Goal: Transaction & Acquisition: Purchase product/service

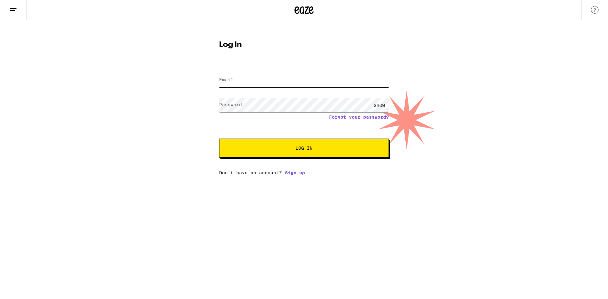
type input "[EMAIL_ADDRESS][DOMAIN_NAME]"
click at [381, 105] on div "SHOW" at bounding box center [379, 105] width 19 height 14
click at [316, 153] on button "Log In" at bounding box center [304, 148] width 170 height 19
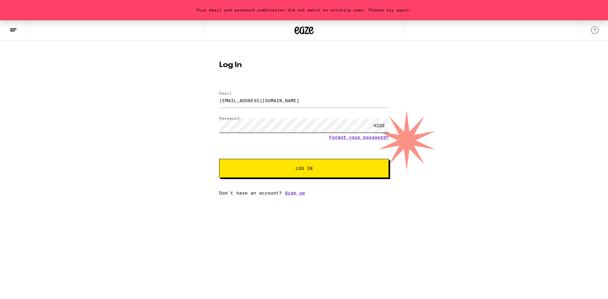
click at [178, 123] on div "Your email and password combination did not match an existing user. Please try …" at bounding box center [304, 107] width 608 height 175
click at [219, 159] on button "Log In" at bounding box center [304, 168] width 170 height 19
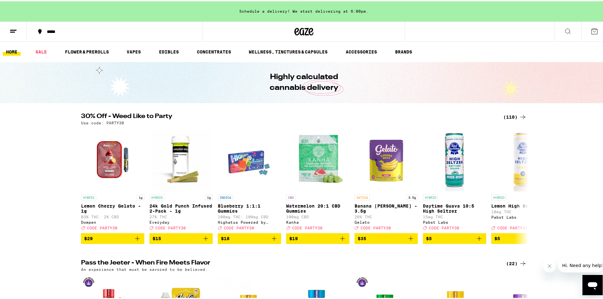
click at [519, 113] on icon at bounding box center [523, 116] width 8 height 8
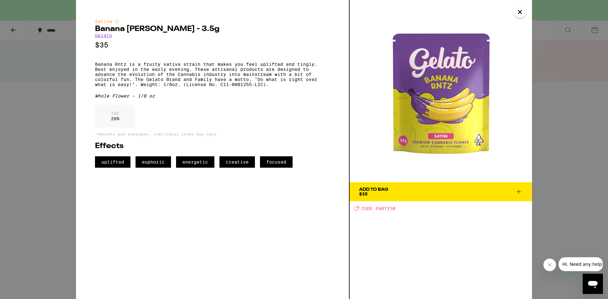
click at [518, 12] on icon "Close" at bounding box center [520, 12] width 8 height 10
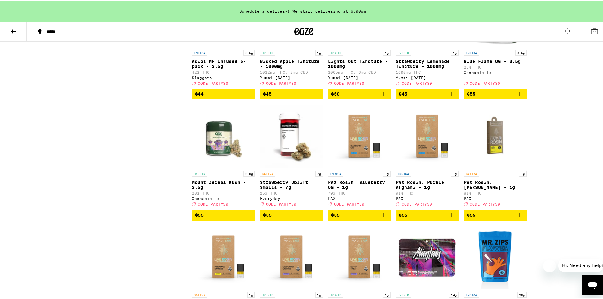
scroll to position [2418, 0]
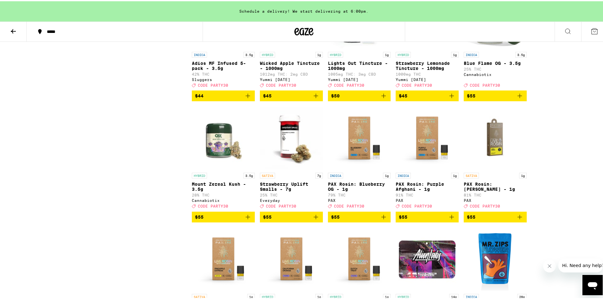
click at [68, 28] on button "*****" at bounding box center [115, 30] width 176 height 19
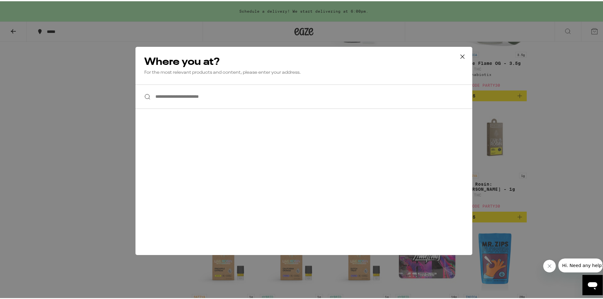
click at [200, 104] on input "**********" at bounding box center [304, 95] width 337 height 24
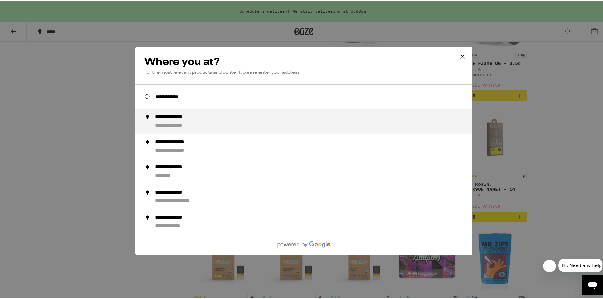
click at [174, 124] on div "**********" at bounding box center [178, 124] width 46 height 7
type input "**********"
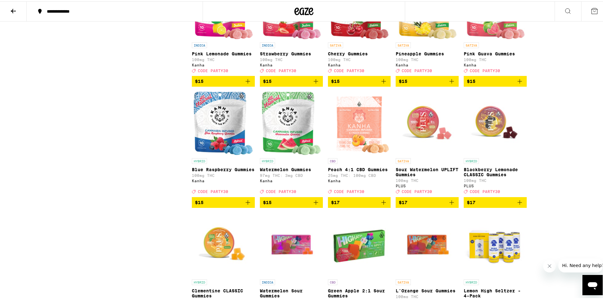
scroll to position [402, 0]
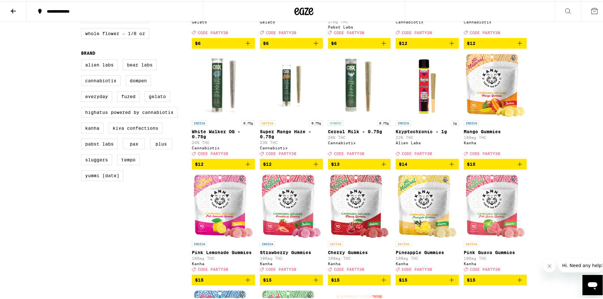
click at [14, 6] on icon at bounding box center [14, 10] width 8 height 8
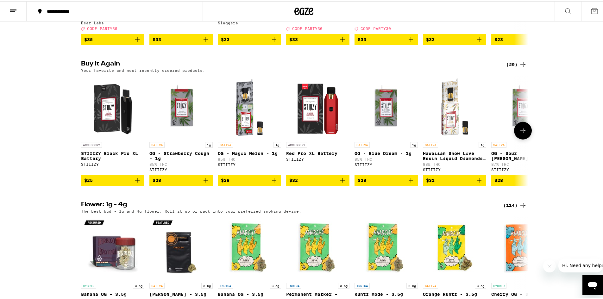
scroll to position [475, 0]
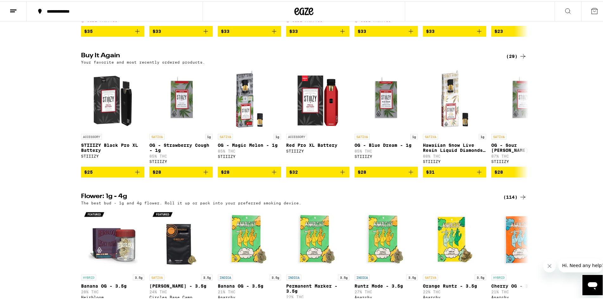
click at [517, 59] on div "(29)" at bounding box center [516, 55] width 21 height 8
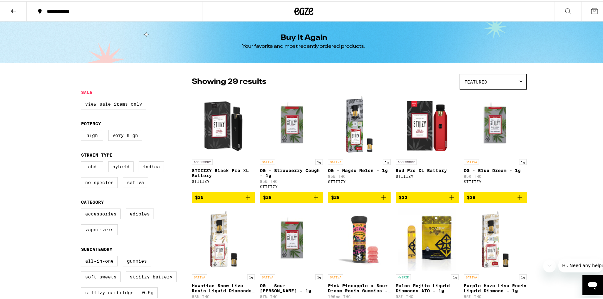
click at [121, 105] on label "View Sale Items Only" at bounding box center [113, 103] width 65 height 11
click at [83, 99] on input "View Sale Items Only" at bounding box center [82, 98] width 0 height 0
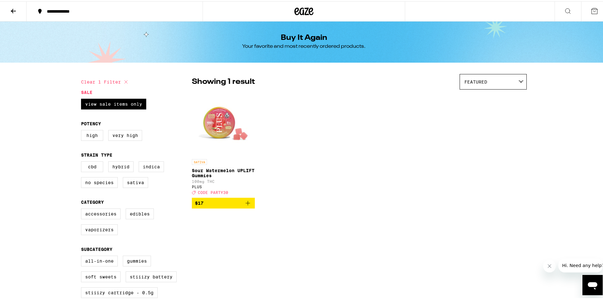
click at [117, 79] on button "Clear 1 filter" at bounding box center [105, 81] width 49 height 16
checkbox input "false"
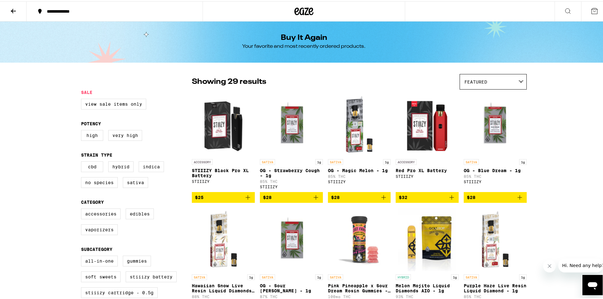
click at [10, 5] on button at bounding box center [13, 10] width 27 height 20
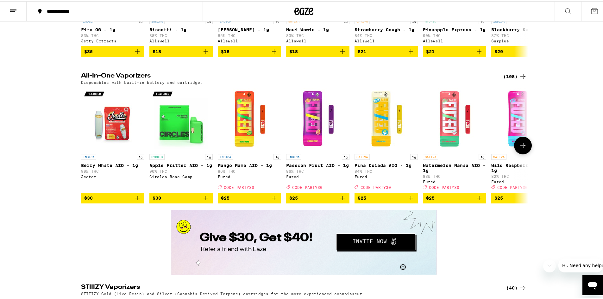
scroll to position [1172, 0]
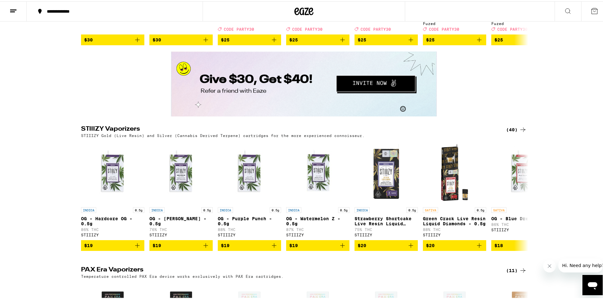
click at [512, 132] on div "(40)" at bounding box center [516, 129] width 21 height 8
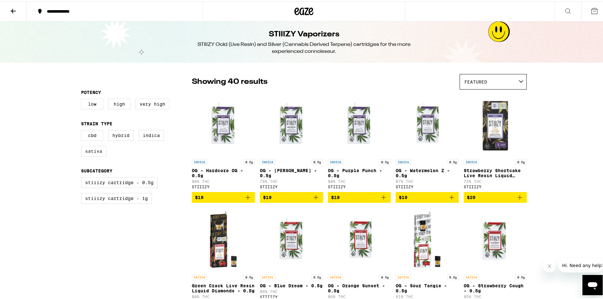
click at [96, 150] on label "Sativa" at bounding box center [93, 150] width 25 height 11
click at [83, 130] on input "Sativa" at bounding box center [82, 130] width 0 height 0
checkbox input "true"
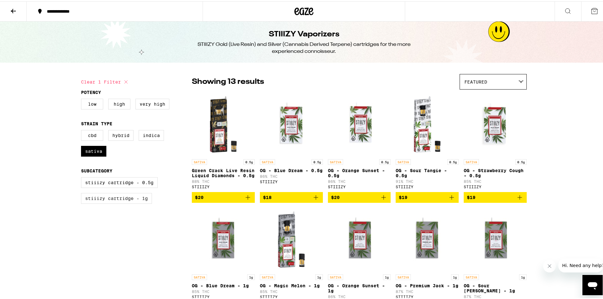
click at [119, 203] on label "STIIIZY Cartridge - 1g" at bounding box center [116, 197] width 71 height 11
click at [83, 177] on input "STIIIZY Cartridge - 1g" at bounding box center [82, 177] width 0 height 0
checkbox input "true"
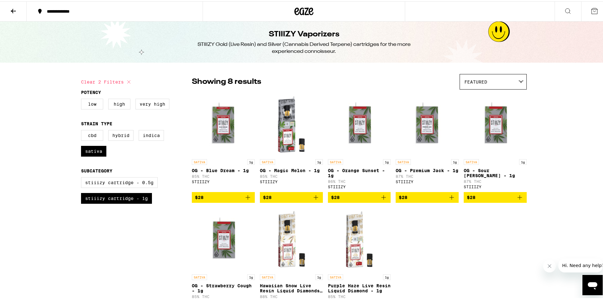
click at [246, 200] on icon "Add to bag" at bounding box center [248, 197] width 8 height 8
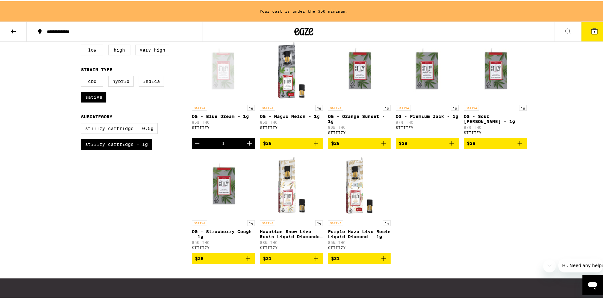
scroll to position [63, 0]
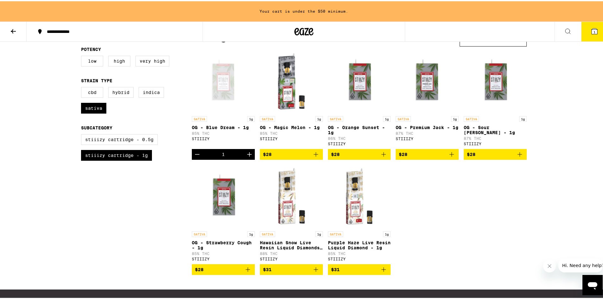
click at [517, 156] on icon "Add to bag" at bounding box center [520, 153] width 8 height 8
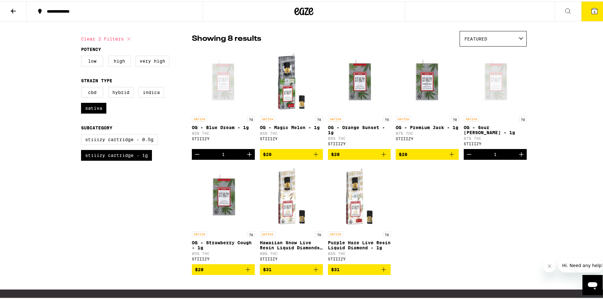
scroll to position [75, 0]
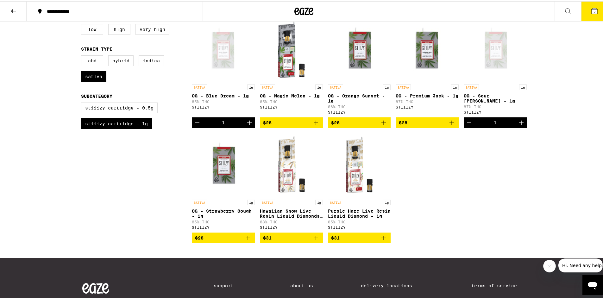
click at [314, 239] on icon "Add to bag" at bounding box center [316, 237] width 4 height 4
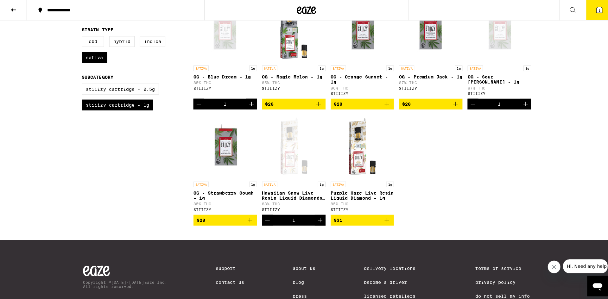
scroll to position [95, 0]
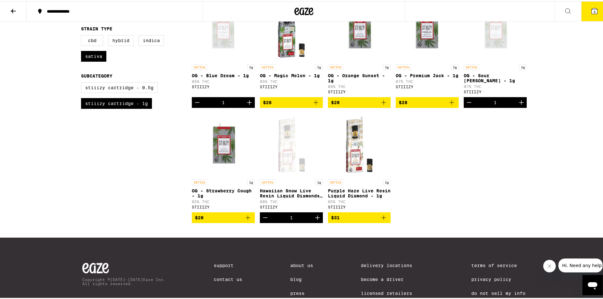
click at [592, 13] on icon at bounding box center [595, 10] width 6 height 6
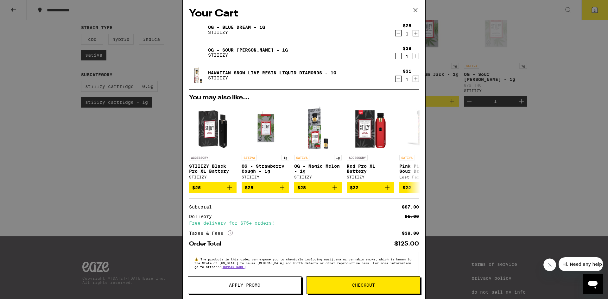
scroll to position [9, 0]
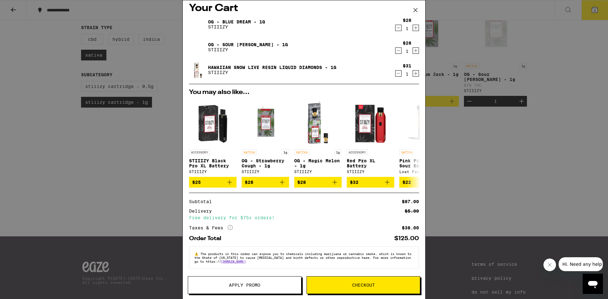
click at [263, 287] on span "Apply Promo" at bounding box center [244, 285] width 113 height 4
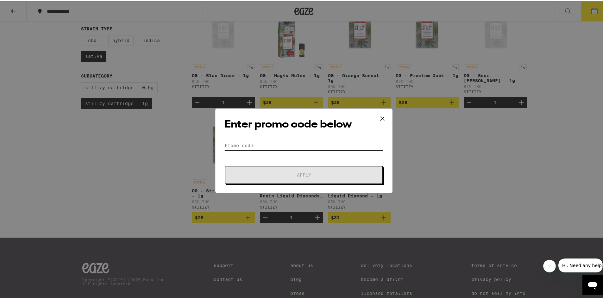
click at [263, 147] on input "Promo Code" at bounding box center [304, 145] width 159 height 10
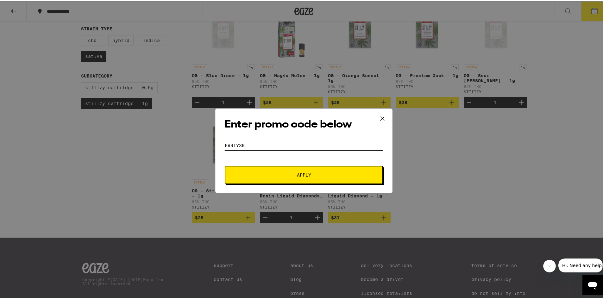
type input "party30"
click at [225, 165] on button "Apply" at bounding box center [304, 174] width 158 height 18
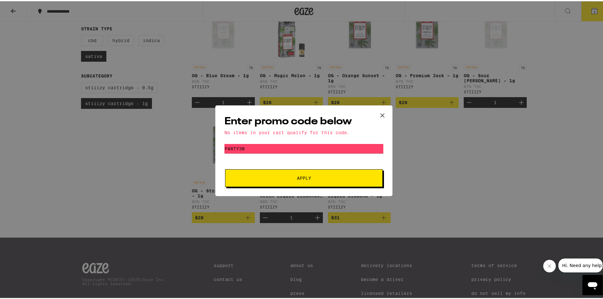
click at [305, 179] on span "Apply" at bounding box center [304, 177] width 14 height 4
click at [380, 116] on icon at bounding box center [383, 115] width 10 height 10
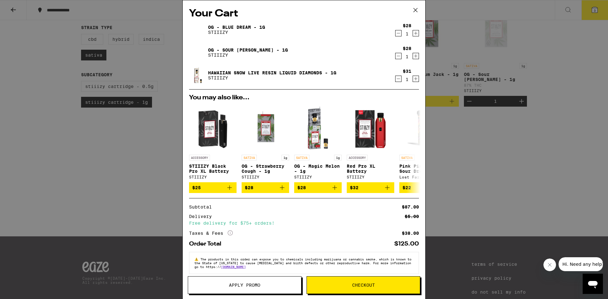
click at [346, 286] on span "Checkout" at bounding box center [363, 285] width 113 height 4
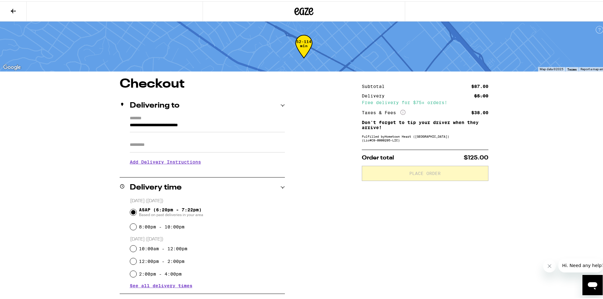
click at [150, 162] on h3 "Add Delivery Instructions" at bounding box center [207, 161] width 155 height 15
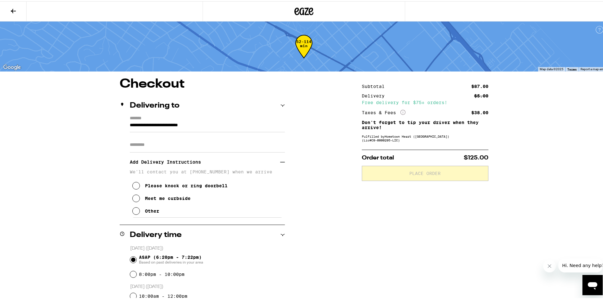
click at [132, 214] on icon at bounding box center [136, 210] width 8 height 8
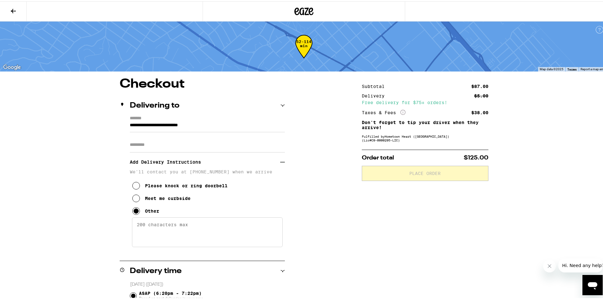
click at [136, 229] on textarea "Enter any other delivery instructions you want driver to know" at bounding box center [207, 231] width 151 height 30
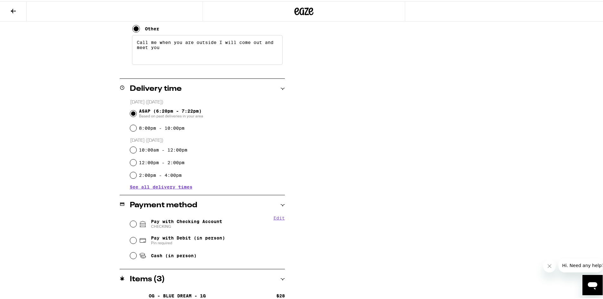
scroll to position [222, 0]
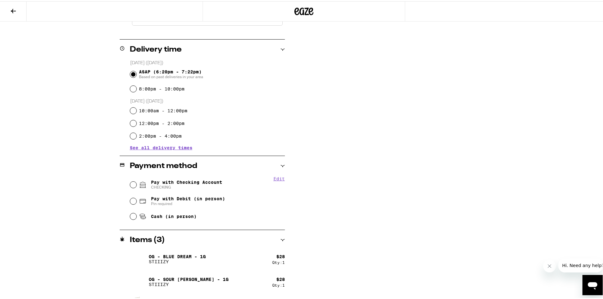
type textarea "Call me when you are outside I will come out and meet you"
click at [130, 215] on input "Cash (in person)" at bounding box center [133, 215] width 6 height 6
radio input "true"
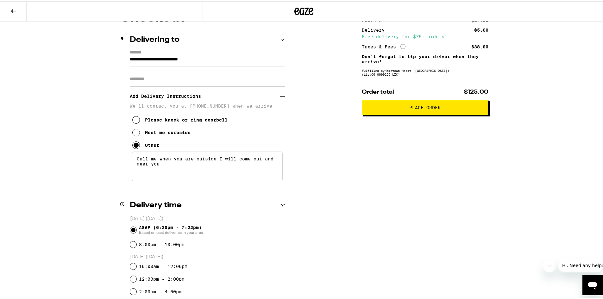
scroll to position [50, 0]
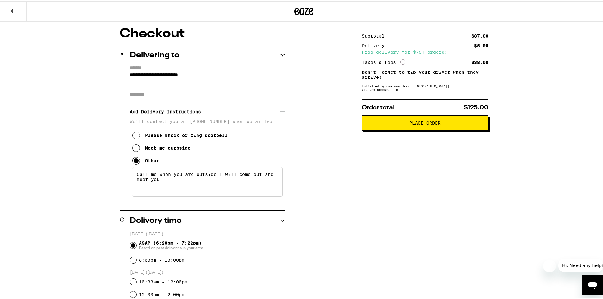
click at [428, 127] on button "Place Order" at bounding box center [425, 121] width 127 height 15
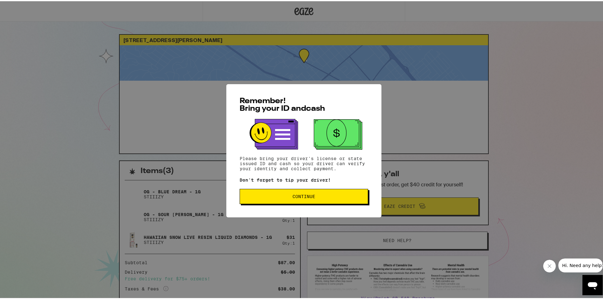
click at [284, 201] on button "Continue" at bounding box center [304, 195] width 129 height 15
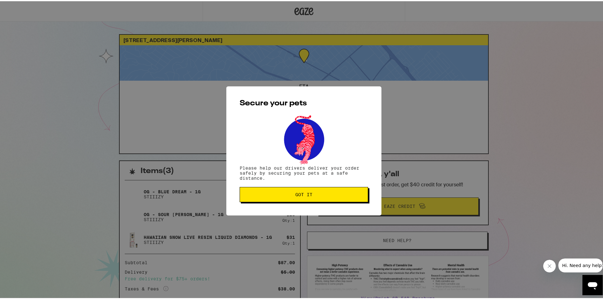
click at [296, 195] on span "Got it" at bounding box center [303, 193] width 17 height 4
